Goal: Contribute content

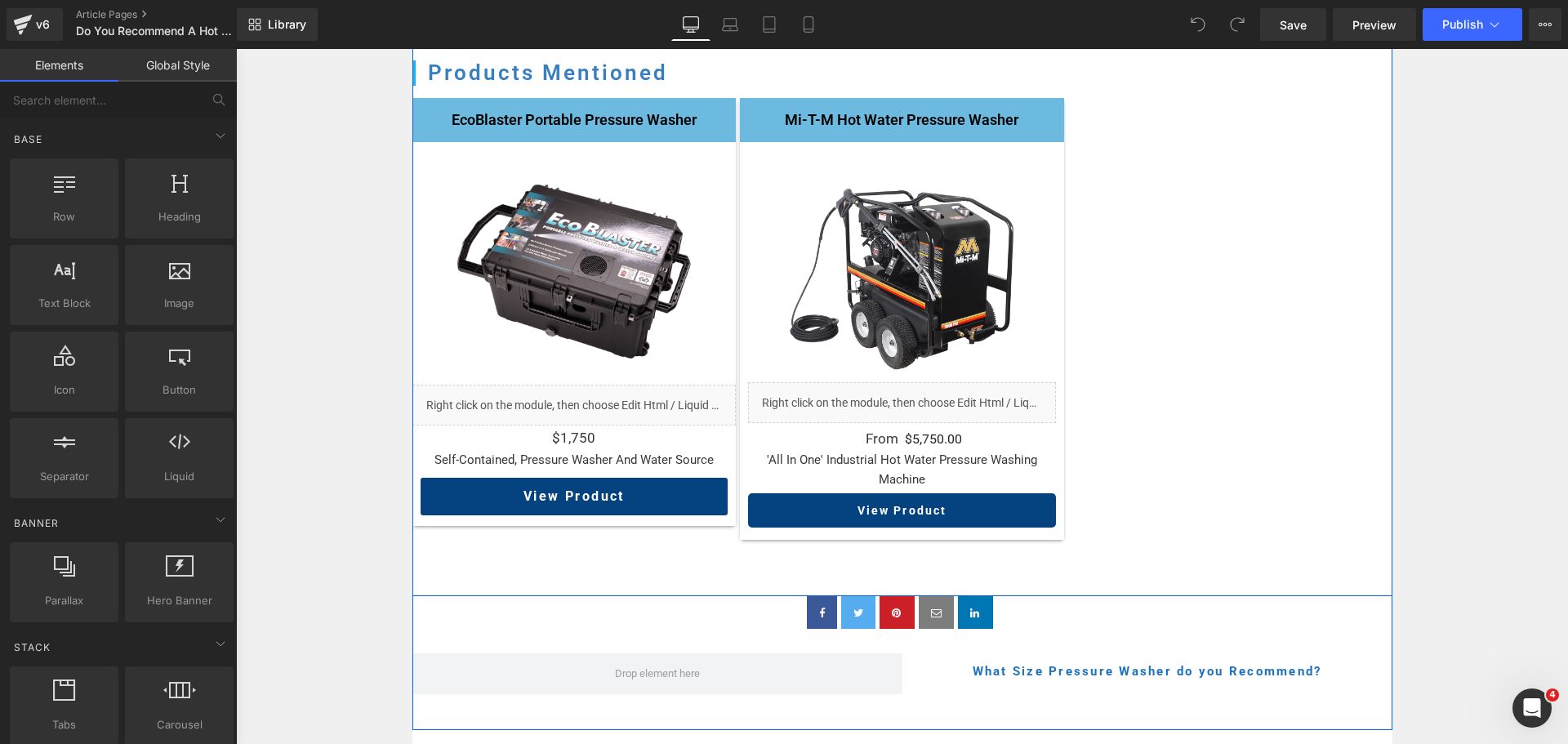
scroll to position [1961, 0]
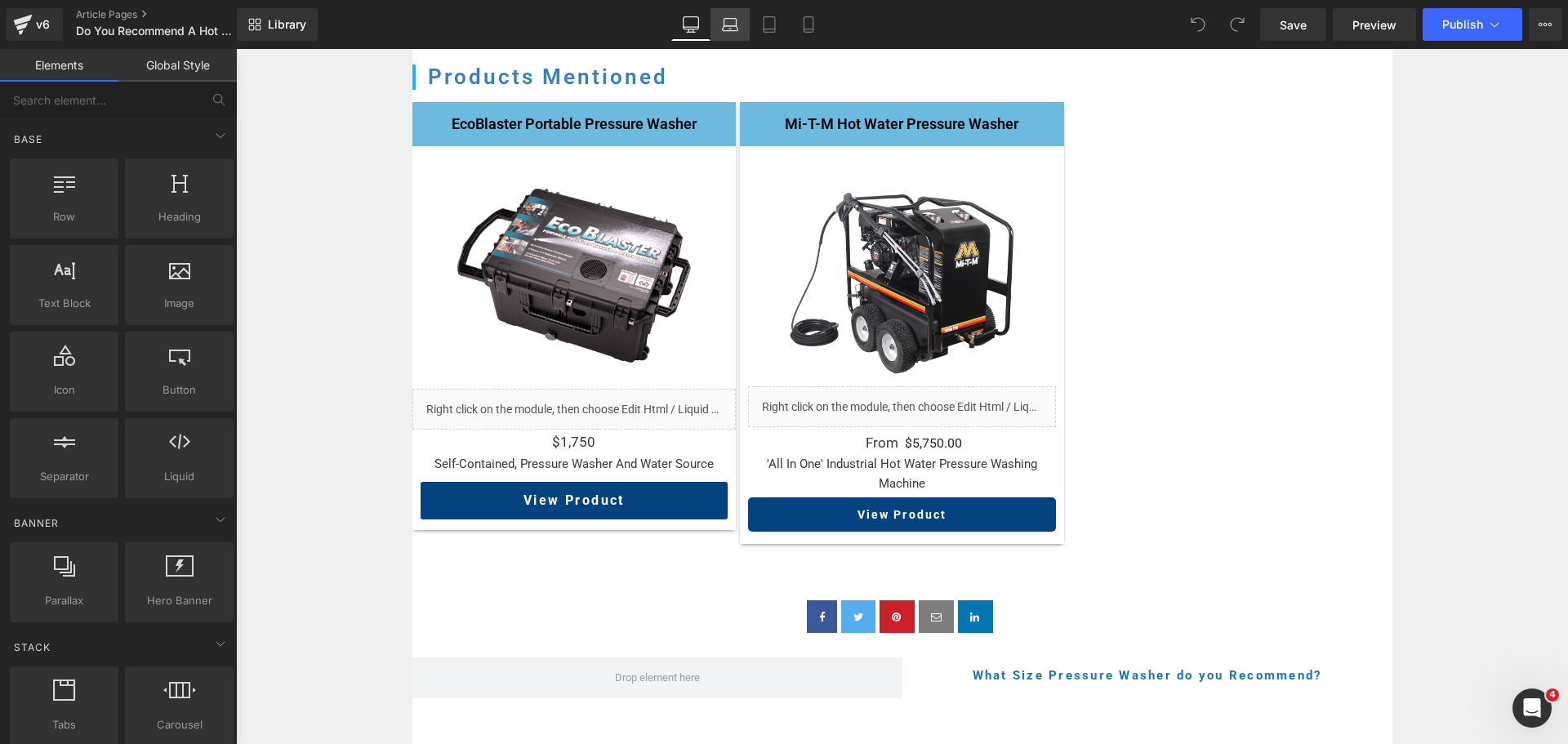
click at [735, 28] on icon at bounding box center [730, 25] width 17 height 17
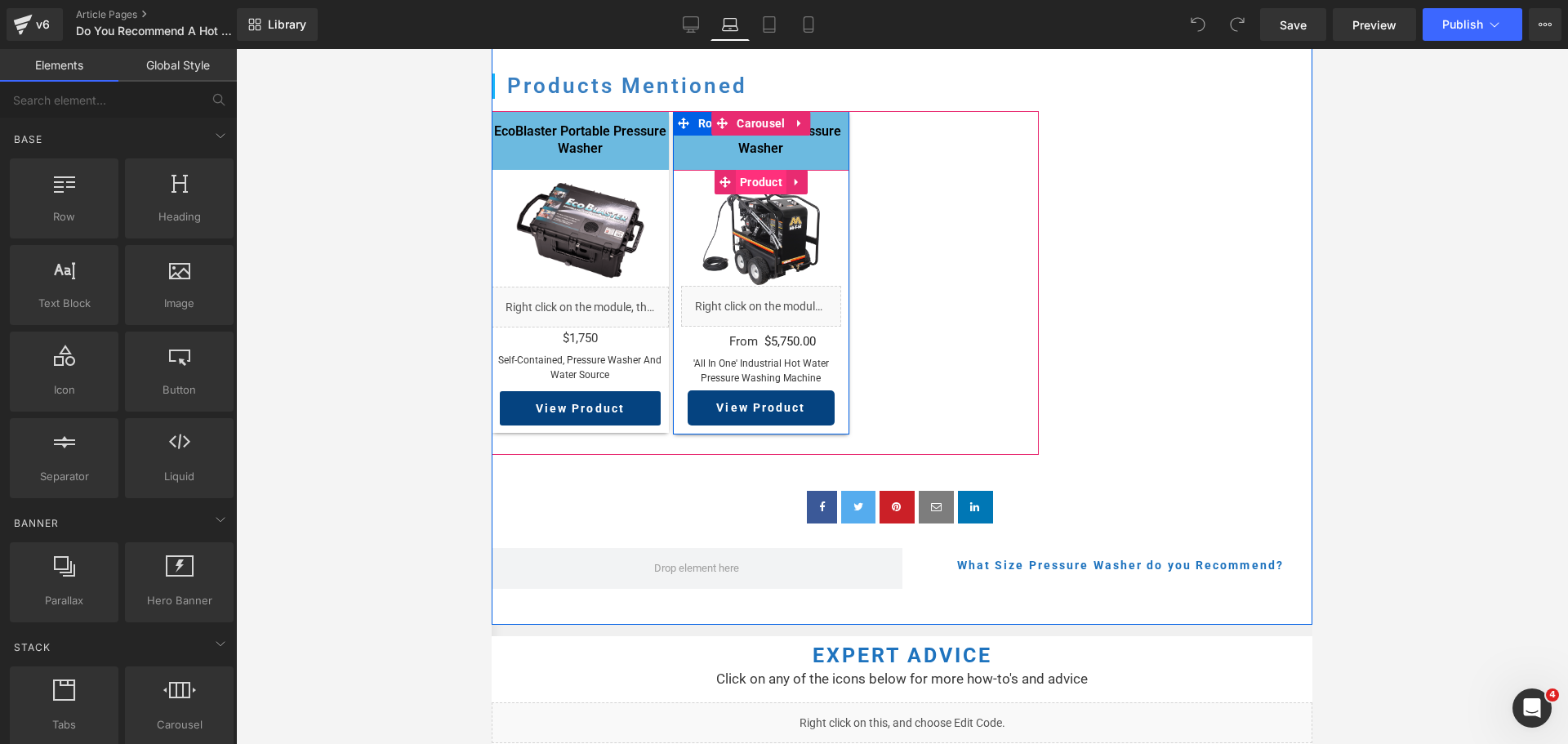
click at [759, 194] on span "Product" at bounding box center [761, 182] width 50 height 24
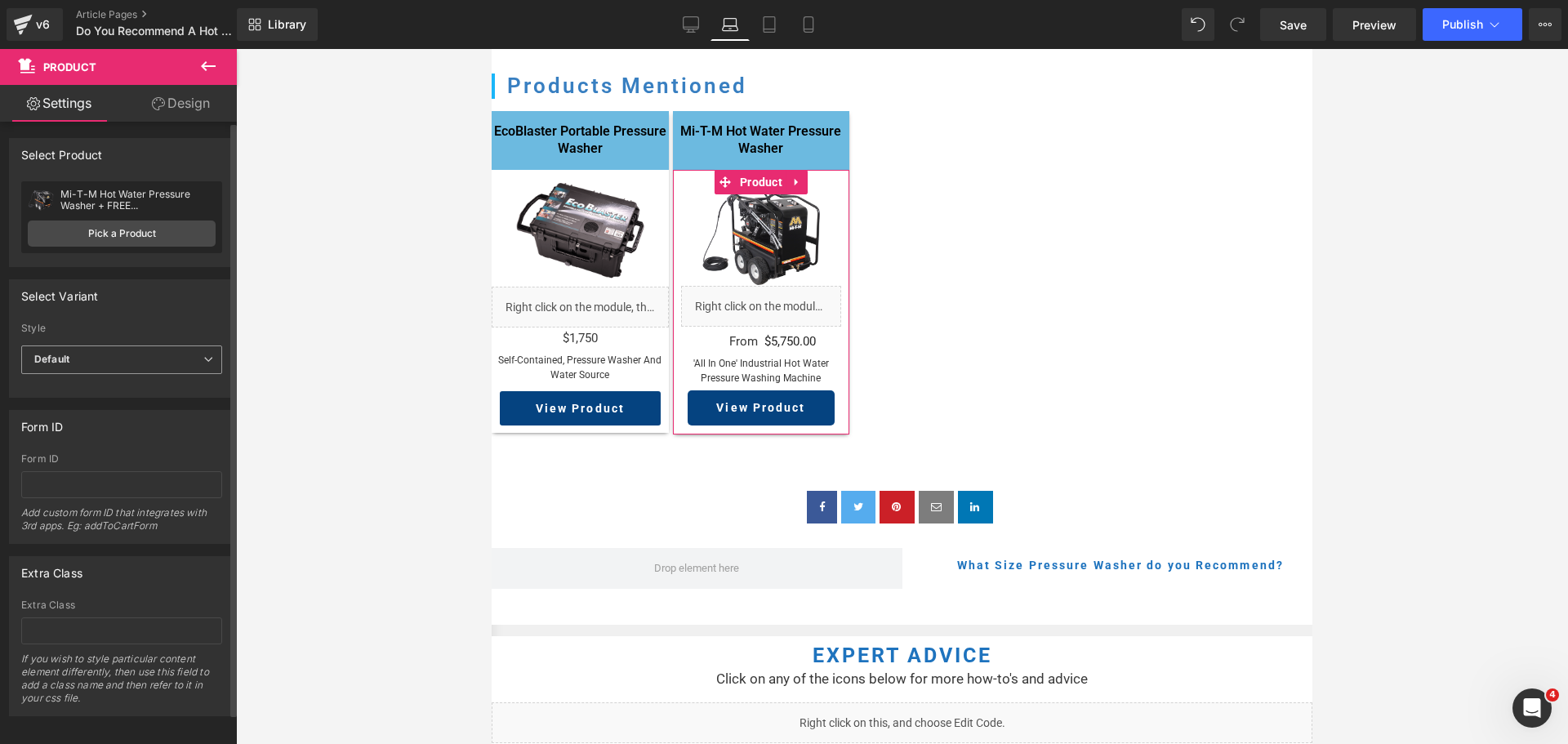
click at [154, 367] on span "Default" at bounding box center [121, 359] width 201 height 28
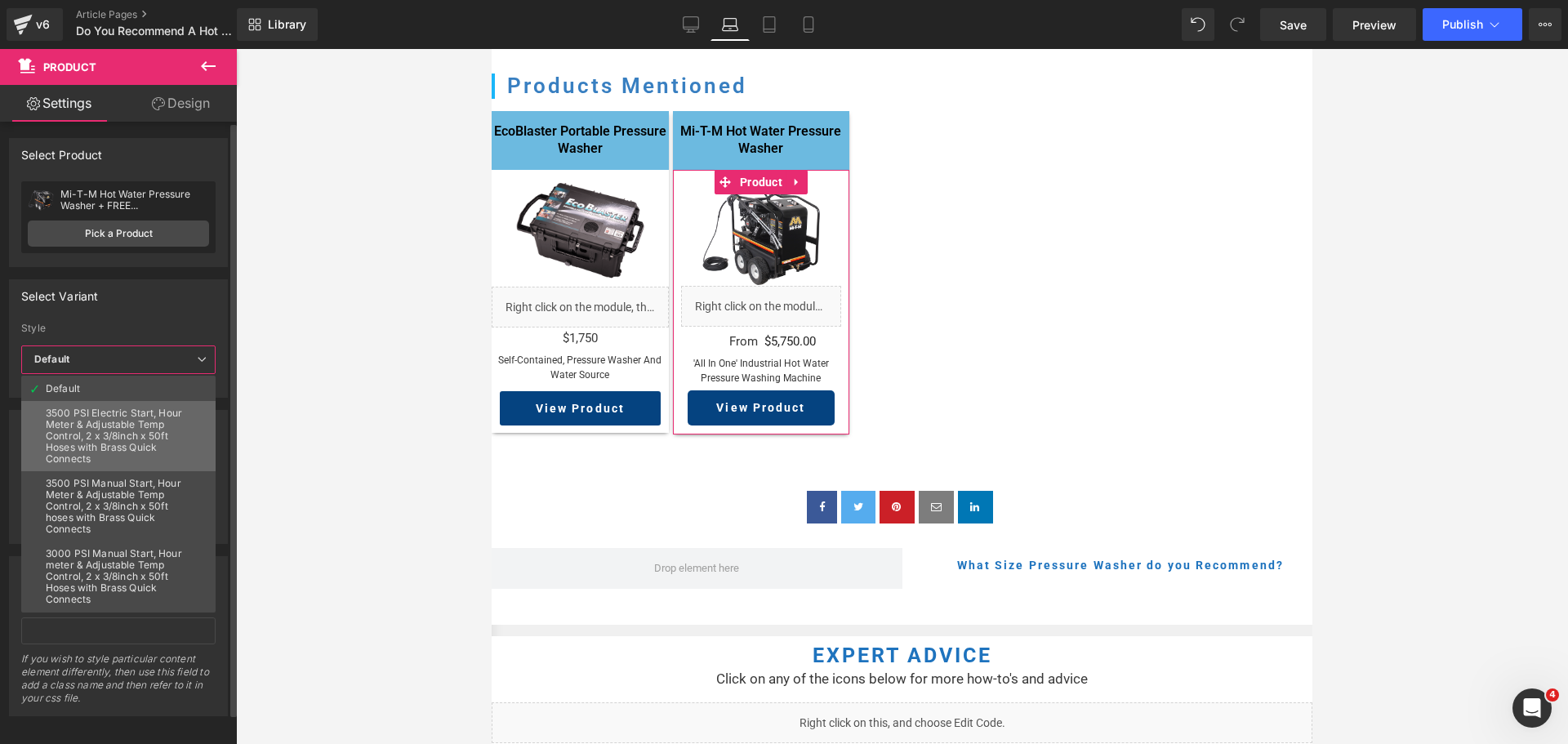
click at [129, 445] on div "3500 PSI Electric Start, Hour Meter & Adjustable Temp Control, 2 x 3/8inch x 50…" at bounding box center [119, 437] width 146 height 57
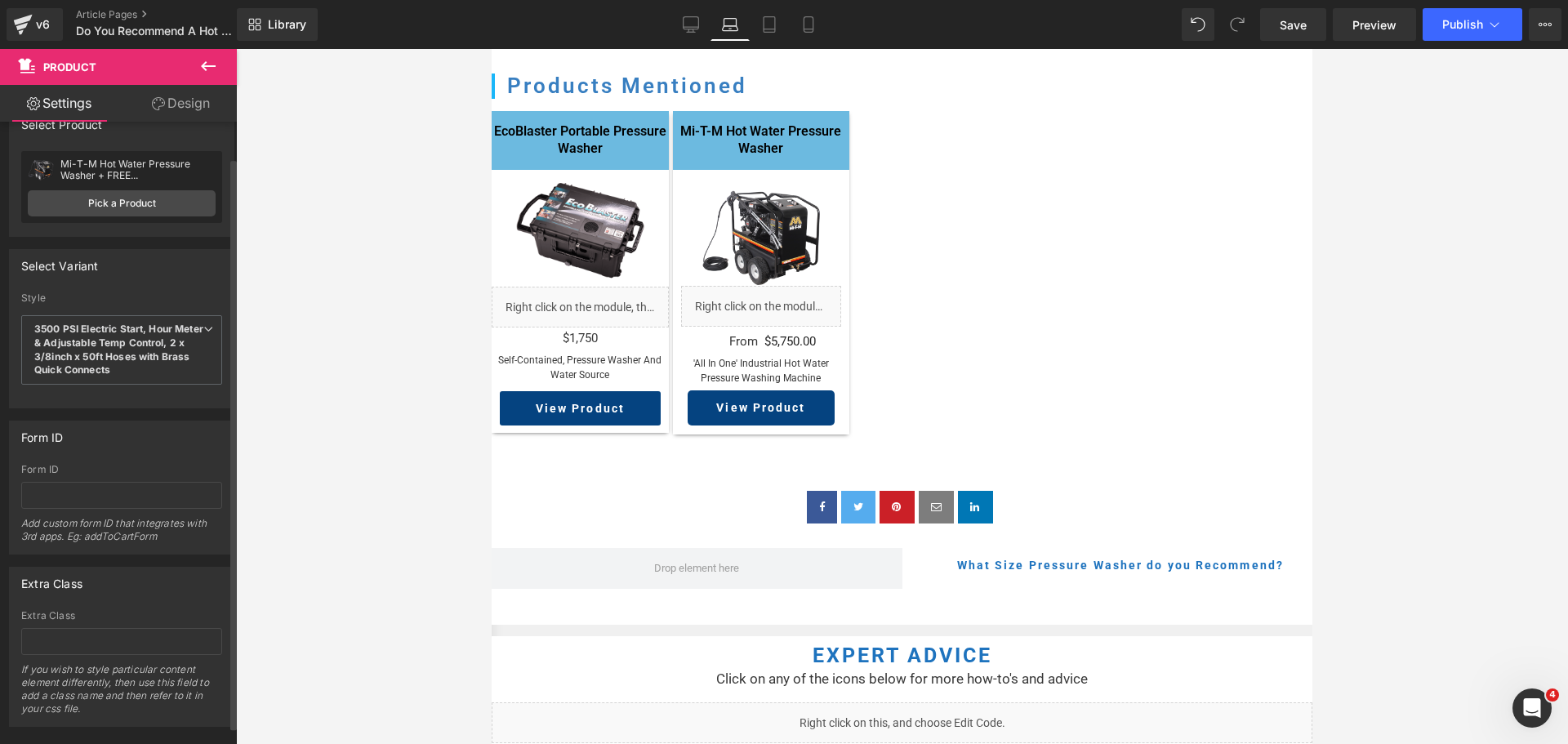
scroll to position [59, 0]
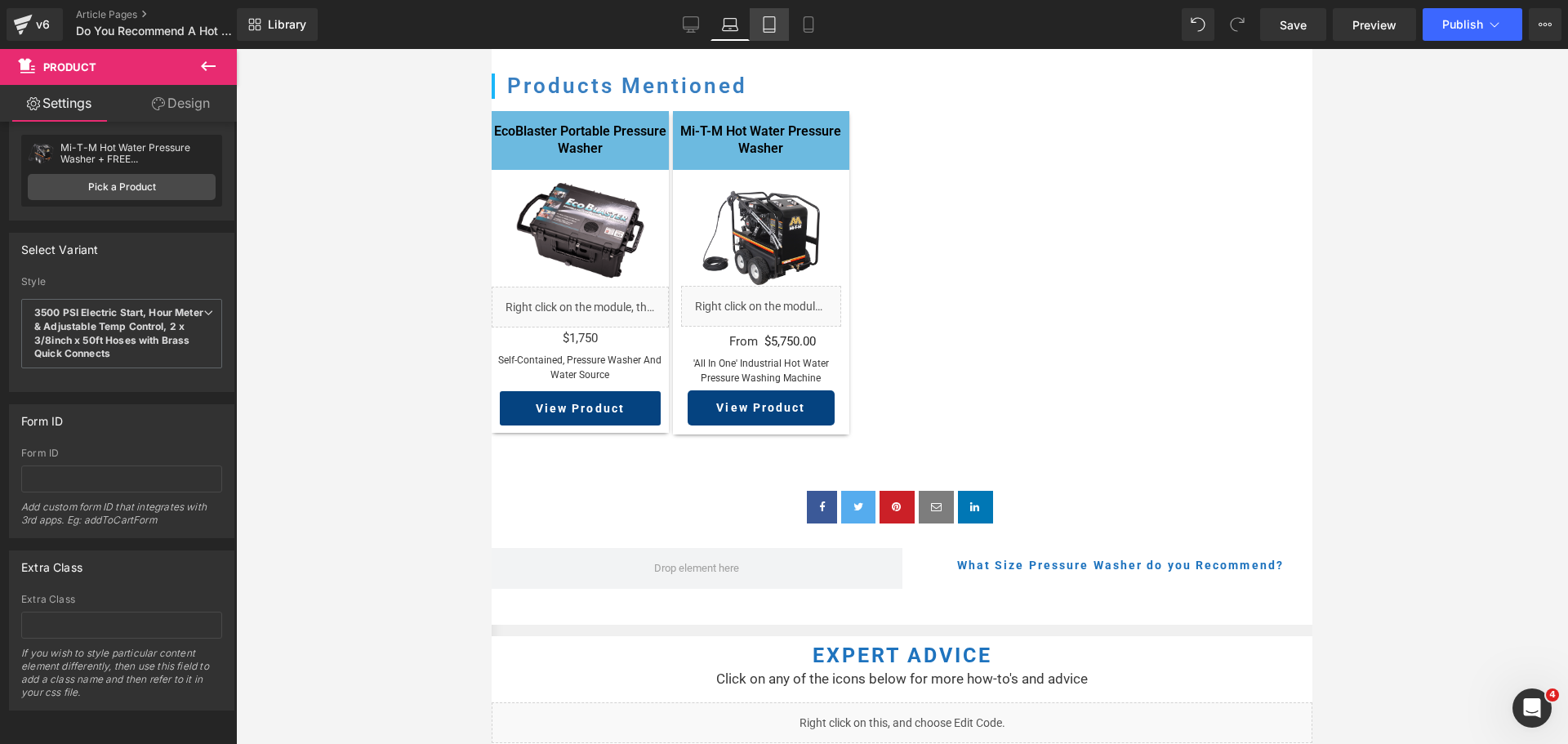
click at [787, 33] on link "Tablet" at bounding box center [769, 24] width 39 height 33
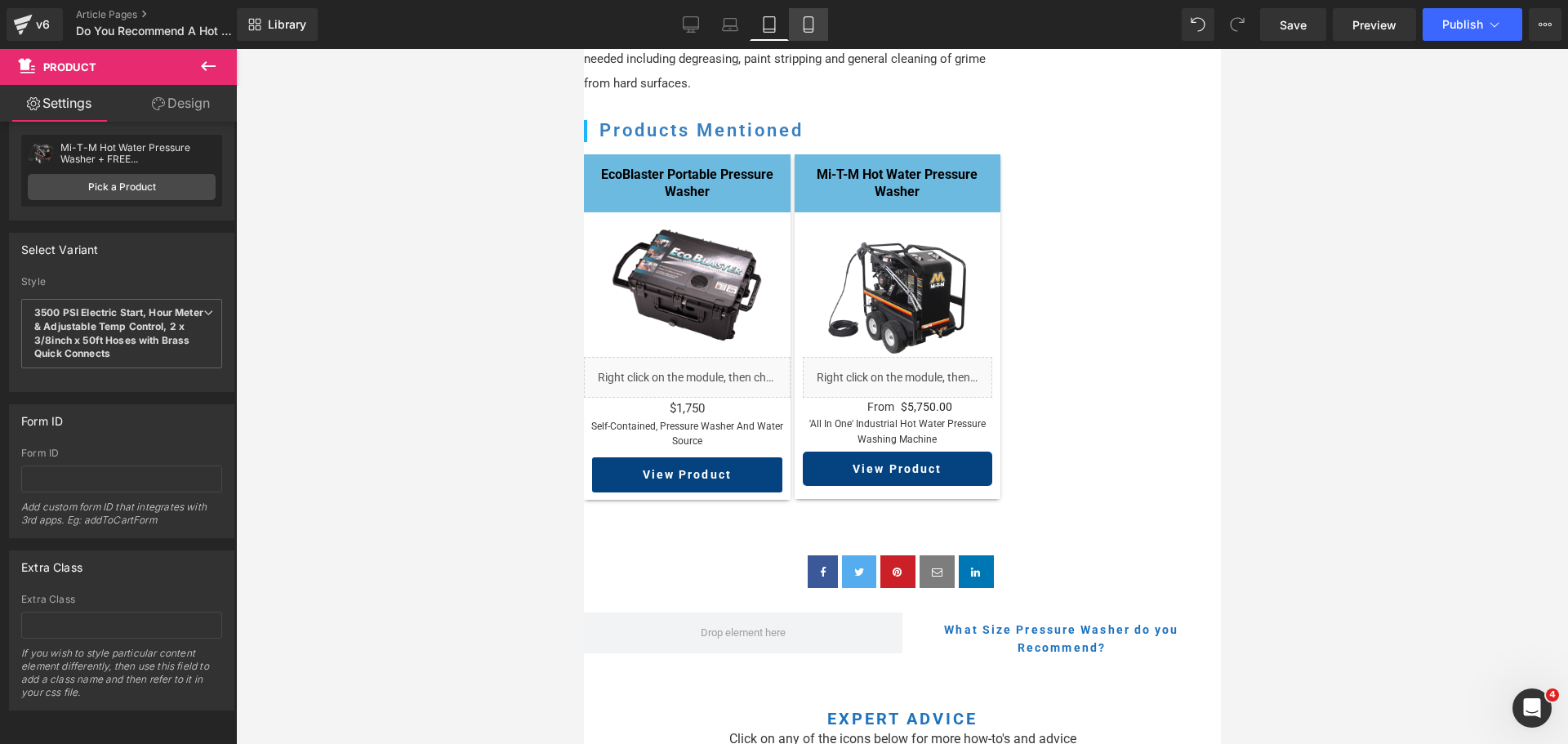
click at [805, 26] on icon at bounding box center [808, 24] width 9 height 16
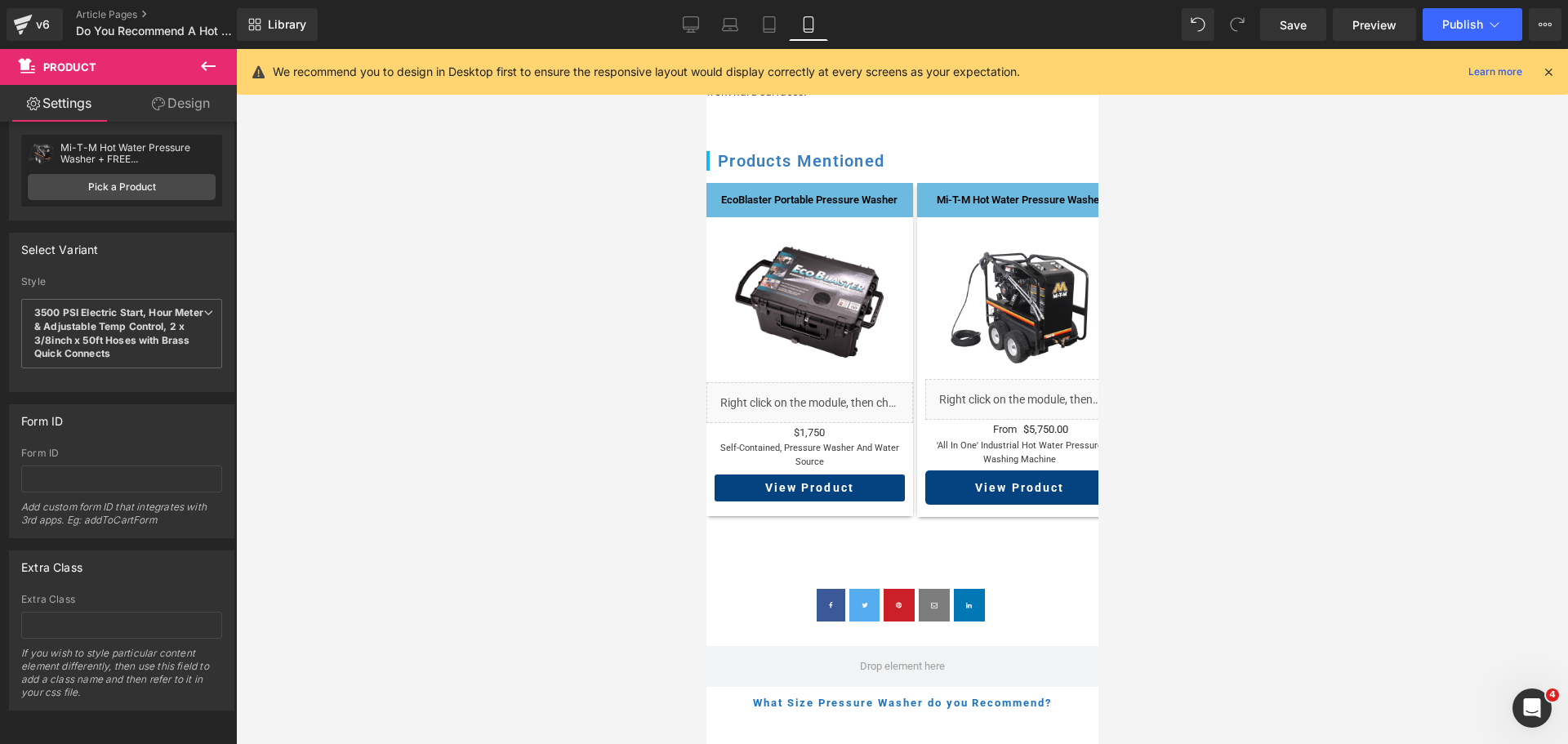
scroll to position [1628, 0]
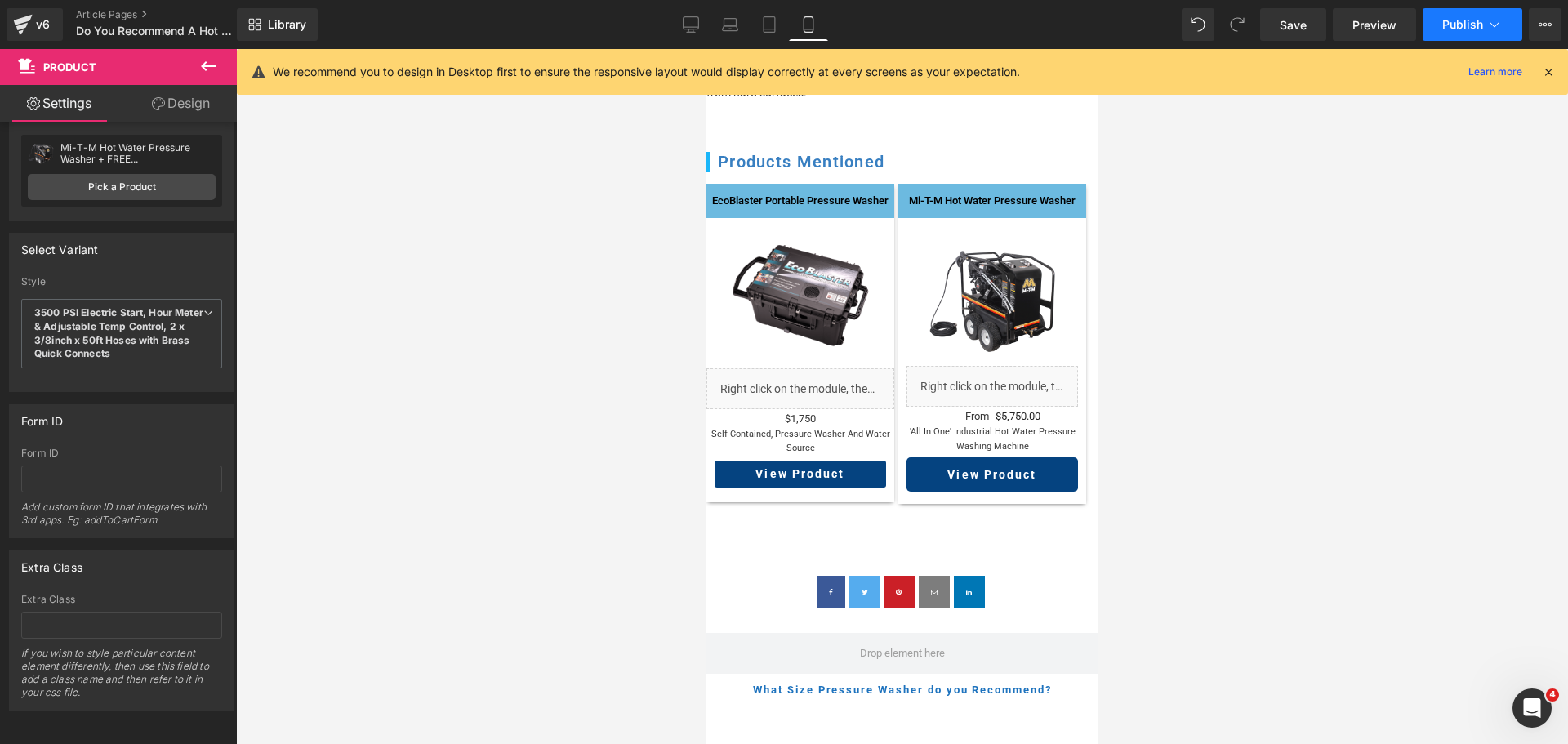
click at [1457, 29] on span "Publish" at bounding box center [1462, 24] width 41 height 13
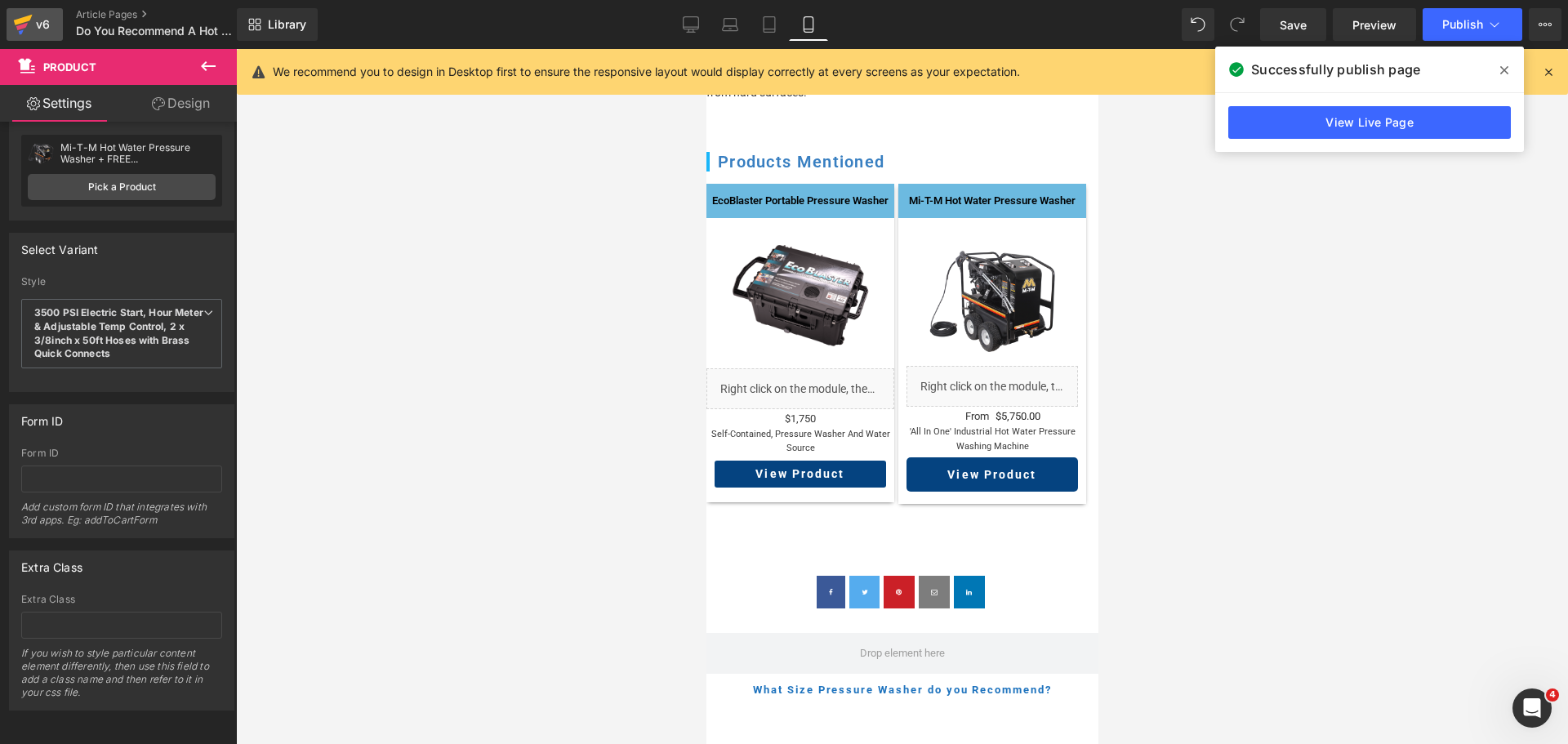
click at [43, 28] on div "v6" at bounding box center [43, 24] width 20 height 21
